Goal: Task Accomplishment & Management: Use online tool/utility

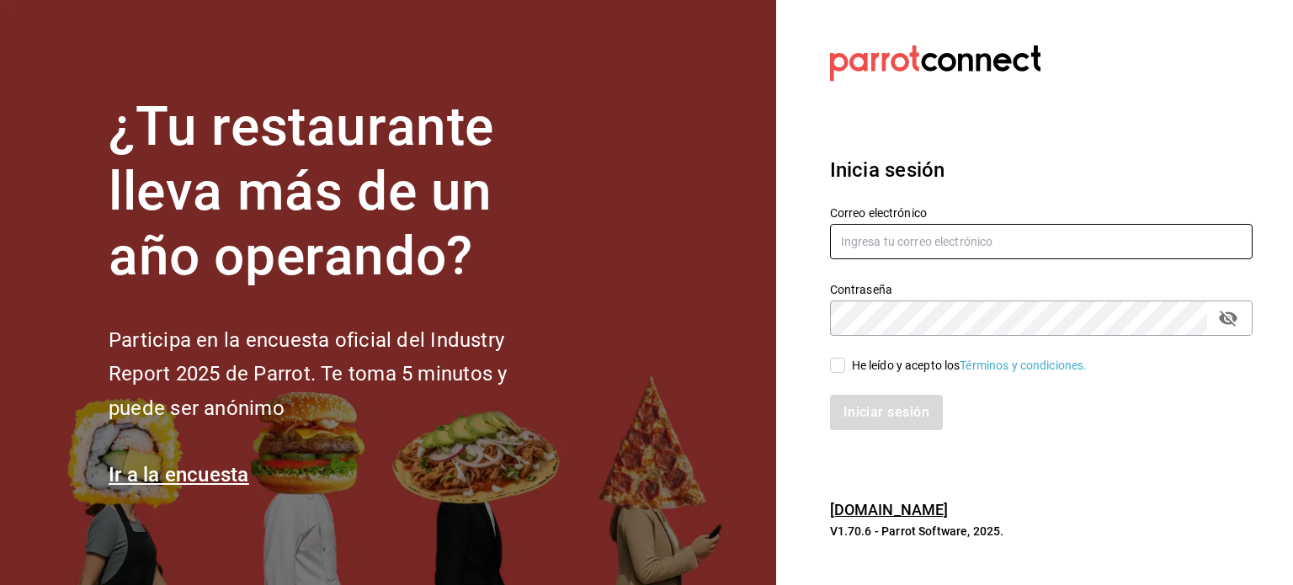
type input "[EMAIL_ADDRESS][DOMAIN_NAME]"
click at [842, 363] on input "He leído y acepto los Términos y condiciones." at bounding box center [837, 365] width 15 height 15
checkbox input "true"
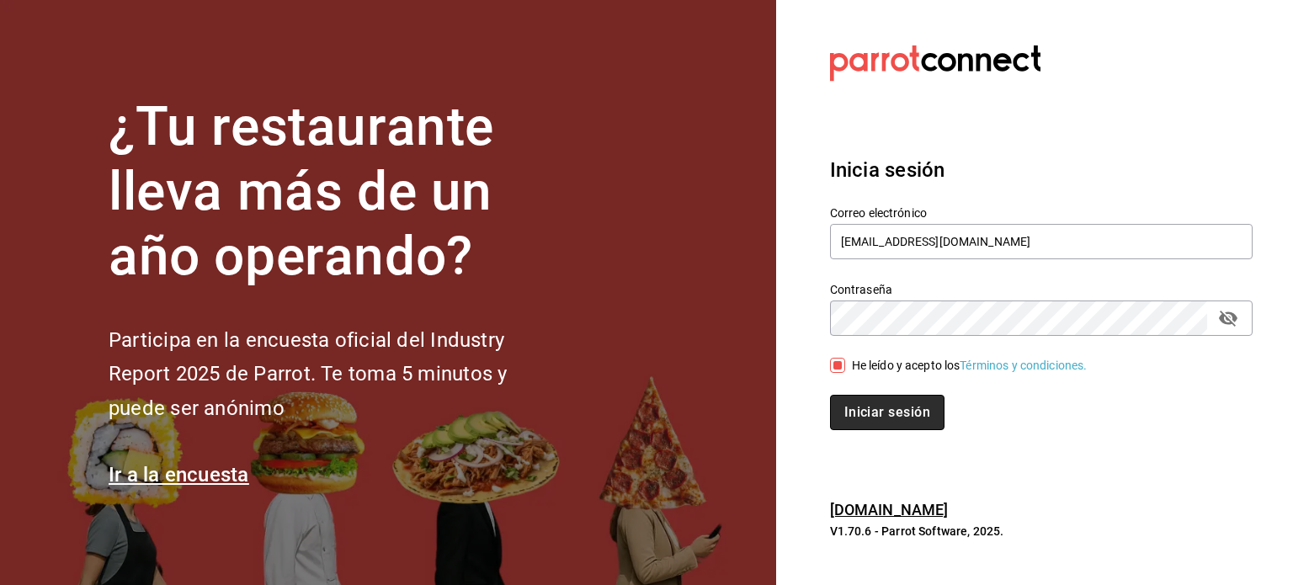
click at [872, 399] on button "Iniciar sesión" at bounding box center [887, 412] width 114 height 35
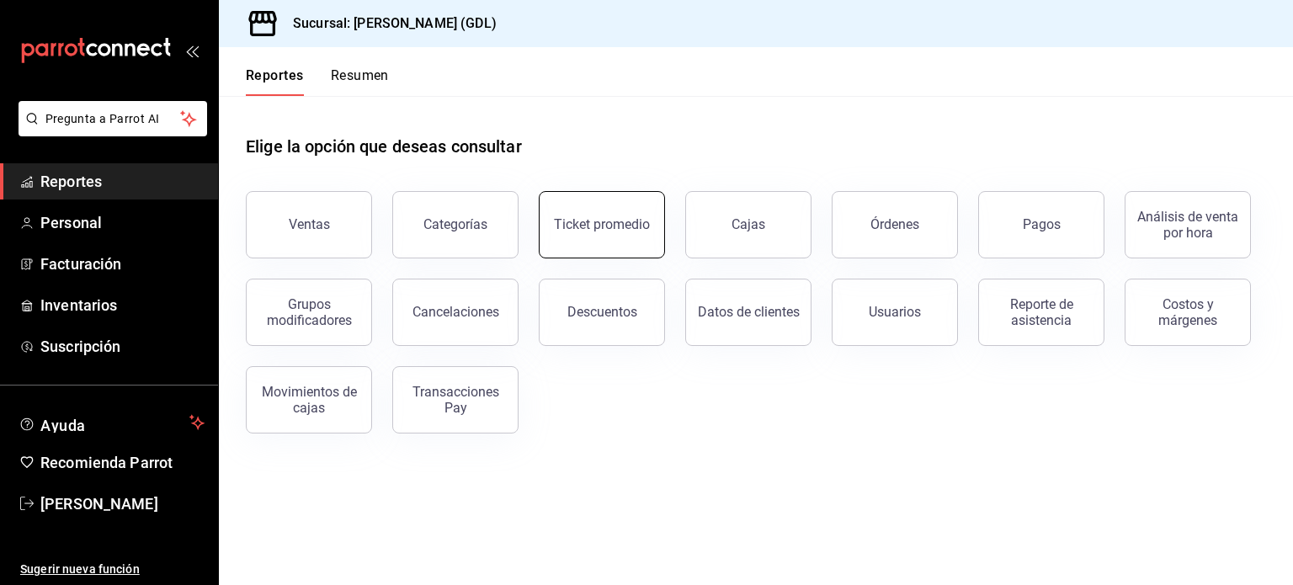
click at [609, 230] on div "Ticket promedio" at bounding box center [602, 224] width 96 height 16
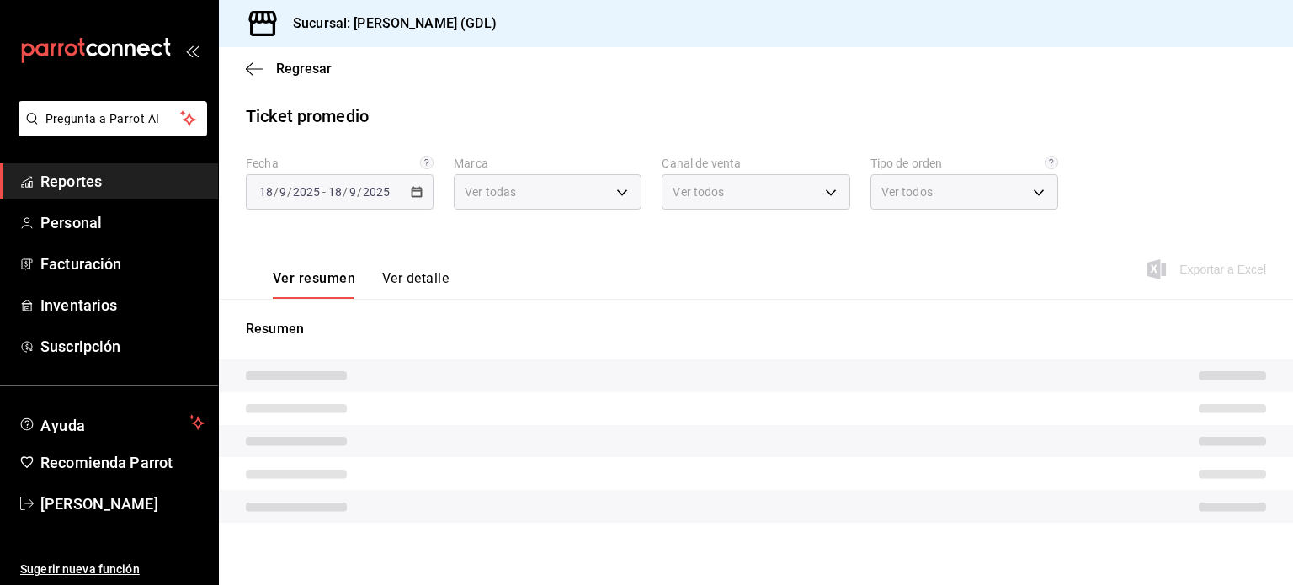
type input "c98b01ad-3431-465a-b391-fd370b6183a3"
type input "PARROT,UBER_EATS,RAPPI,DIDI_FOOD,ONLINE"
type input "5ecffce5-4264-4a64-9be0-877fe03393fb,864f8ddf-f8b3-4635-a869-96c2fe4116ec,b5d94…"
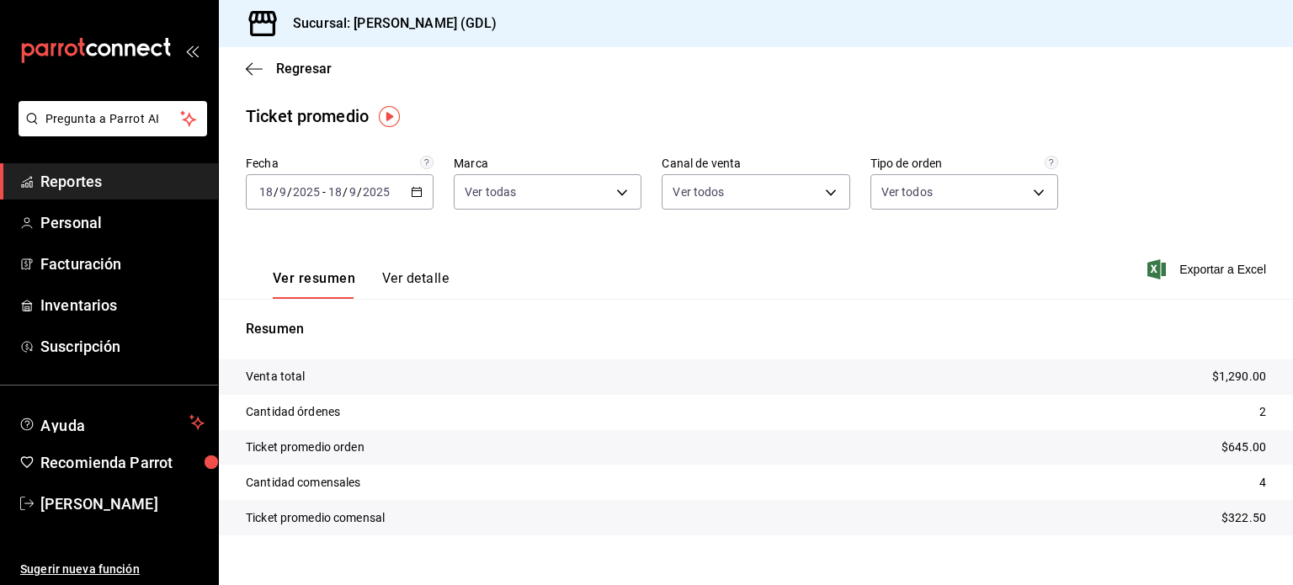
click at [375, 194] on input "2025" at bounding box center [376, 191] width 29 height 13
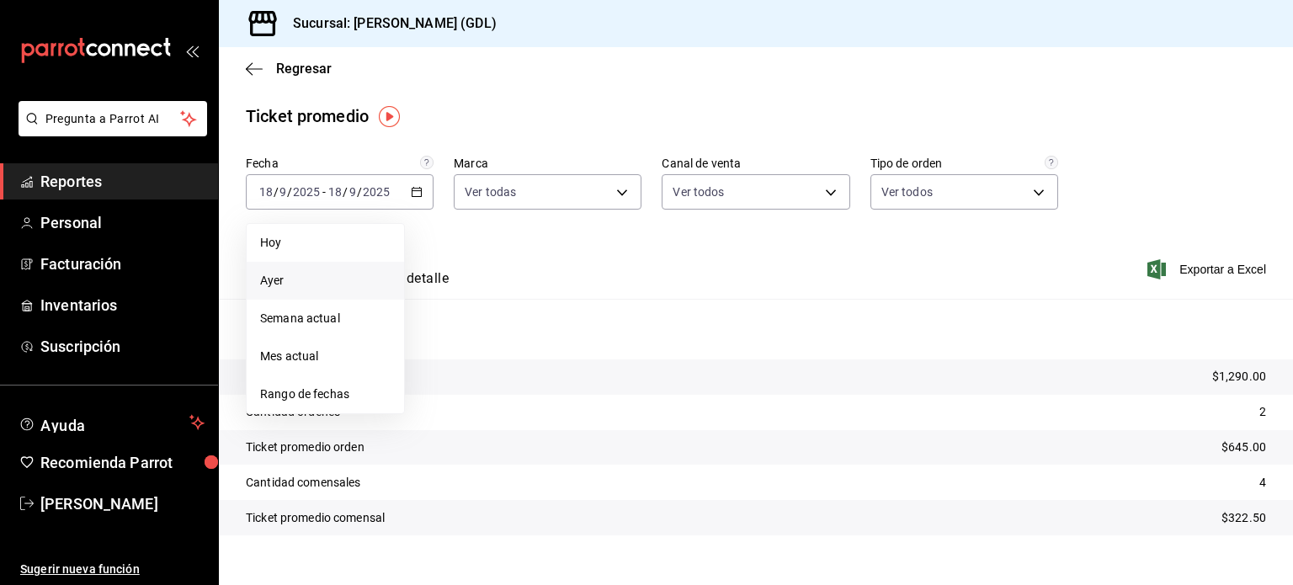
click at [355, 279] on span "Ayer" at bounding box center [325, 281] width 130 height 18
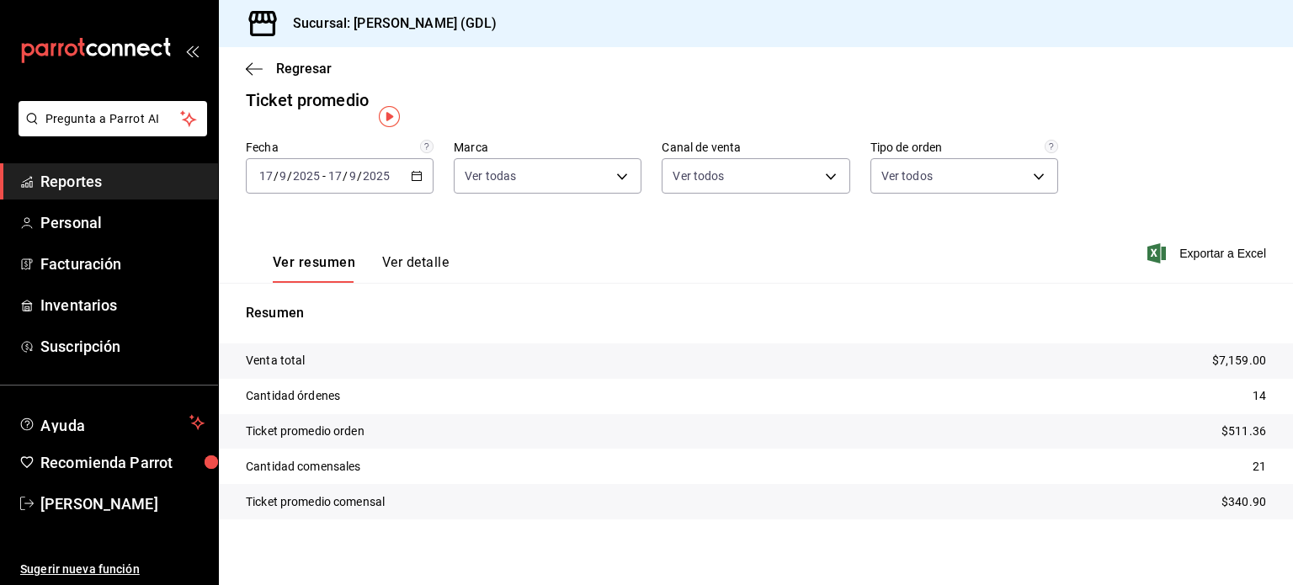
scroll to position [24, 0]
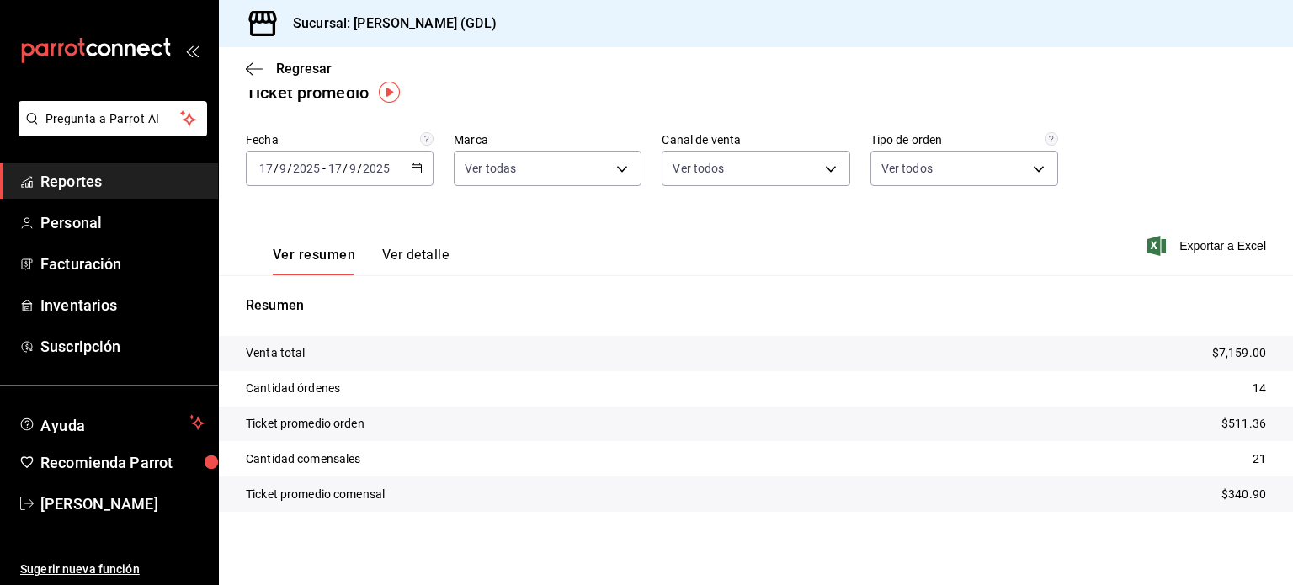
click at [336, 168] on input "17" at bounding box center [334, 168] width 15 height 13
click at [419, 164] on icon "button" at bounding box center [417, 168] width 12 height 12
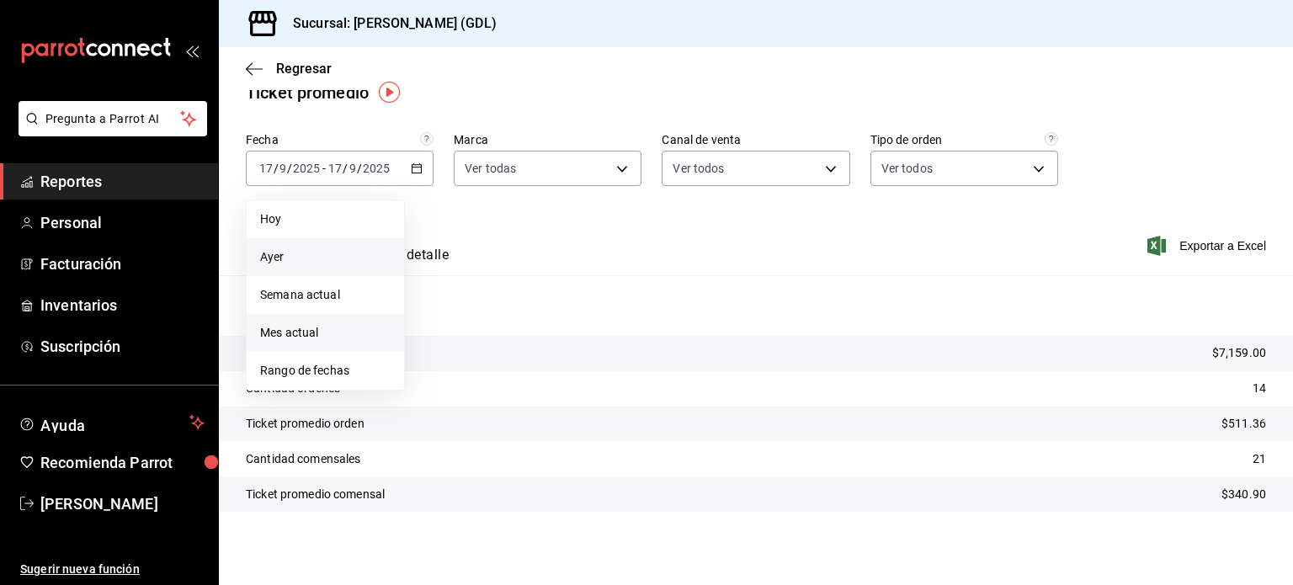
click at [343, 338] on span "Mes actual" at bounding box center [325, 333] width 130 height 18
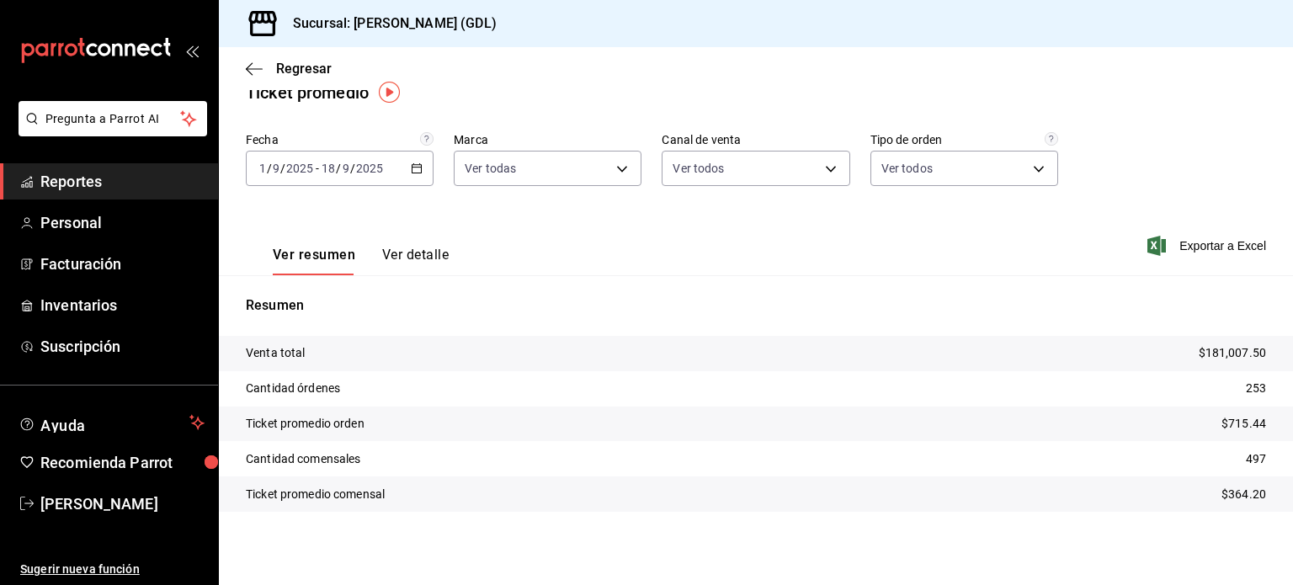
click at [266, 171] on input "1" at bounding box center [262, 168] width 8 height 13
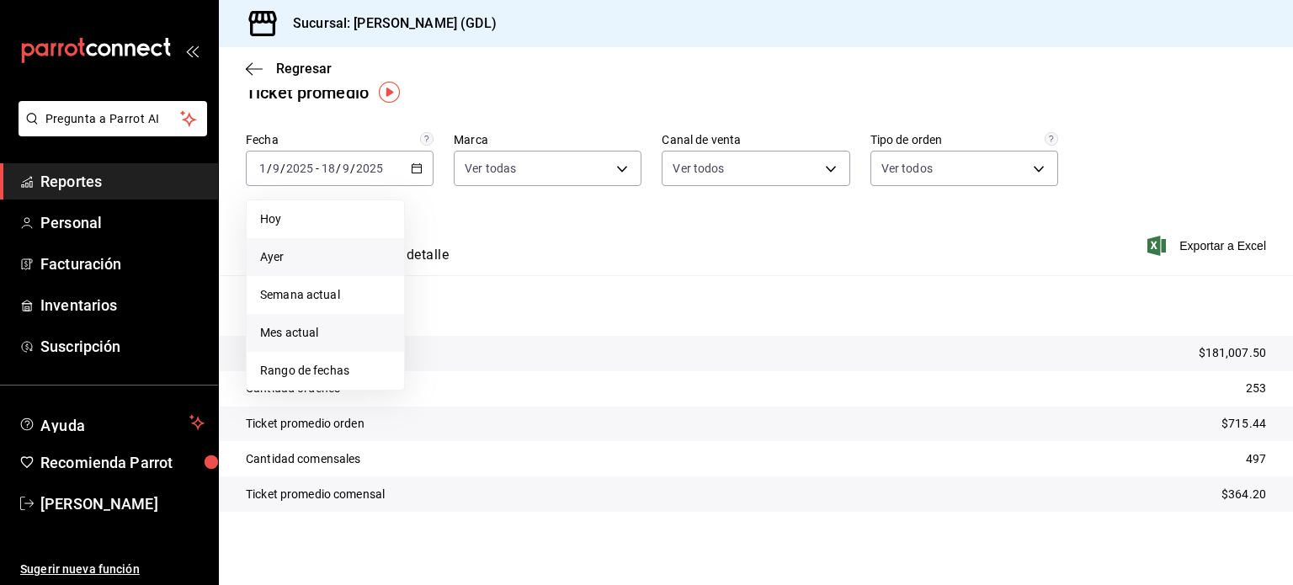
click at [284, 261] on span "Ayer" at bounding box center [325, 257] width 130 height 18
